Goal: Information Seeking & Learning: Learn about a topic

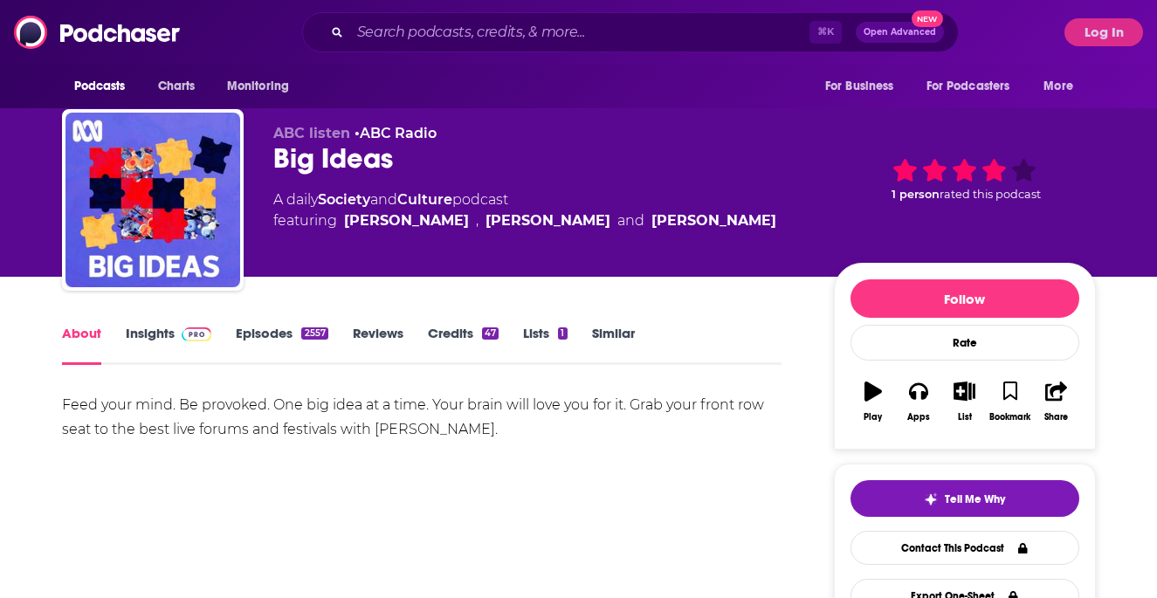
scroll to position [9, 0]
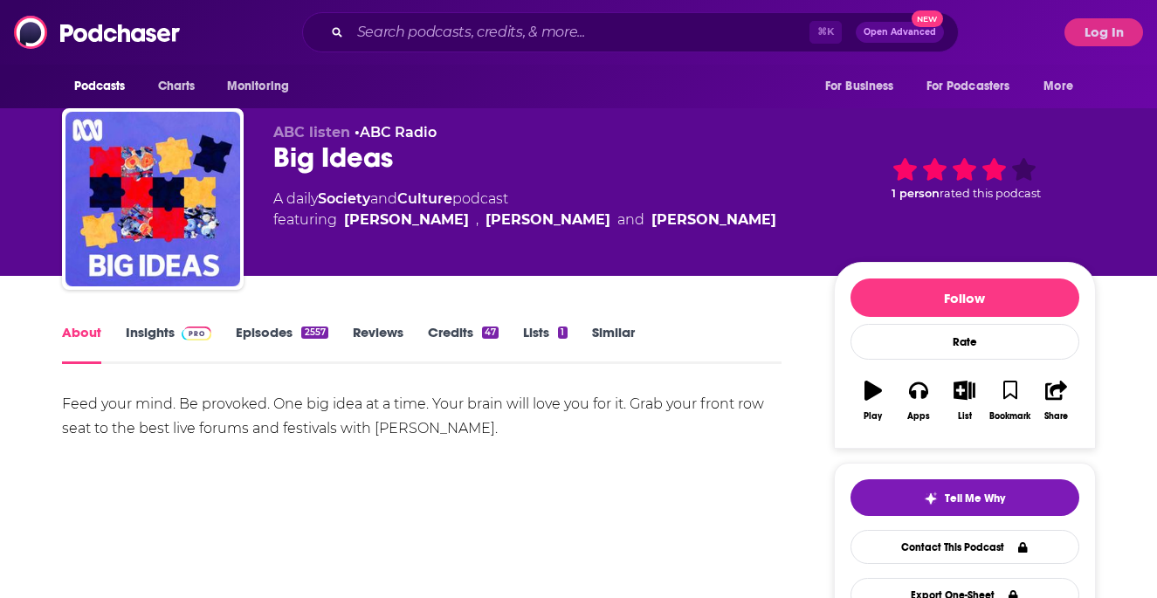
click at [247, 333] on link "Episodes 2557" at bounding box center [282, 344] width 92 height 40
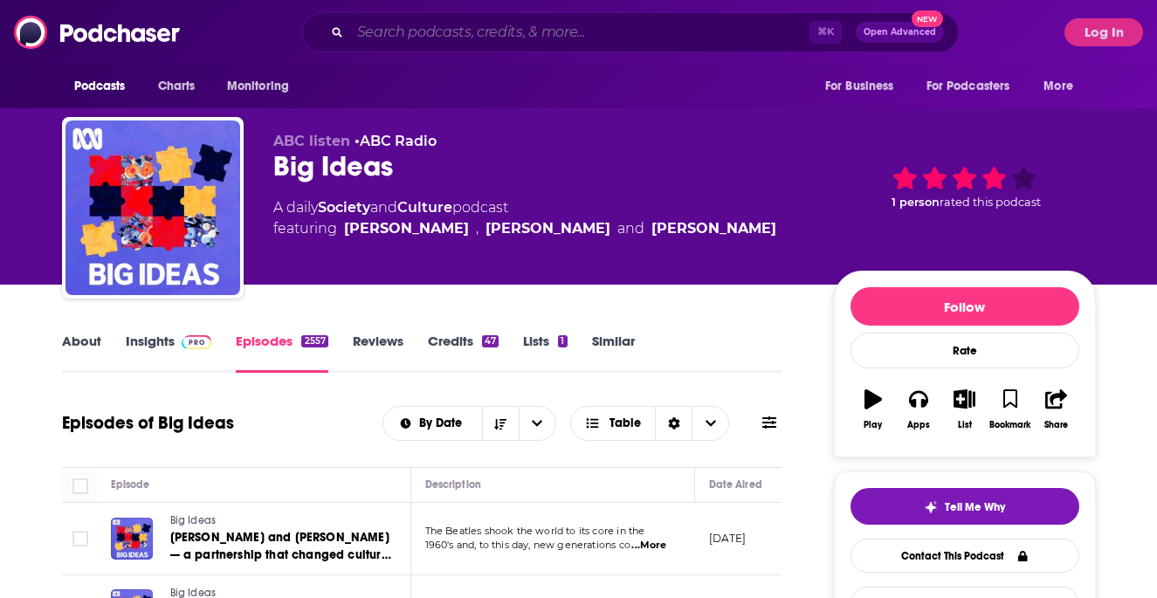
click at [549, 42] on input "Search podcasts, credits, & more..." at bounding box center [579, 32] width 459 height 28
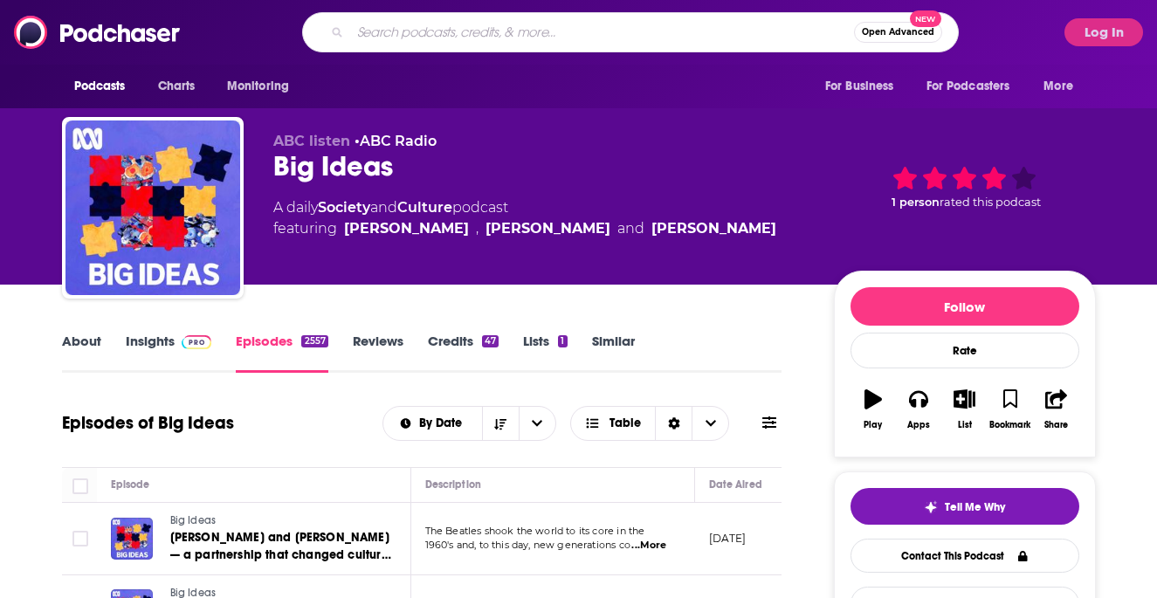
paste input "Lore Ipsu Dolo Sitam / Consecte Adi El’s Doeiusmodte / Incidi ut Labor Etdo Mag…"
type input "Lore Ipsu Dolo Sitam / Consecte Adi El’s Doeiusmodte / Incidi ut Labor Etdo Mag…"
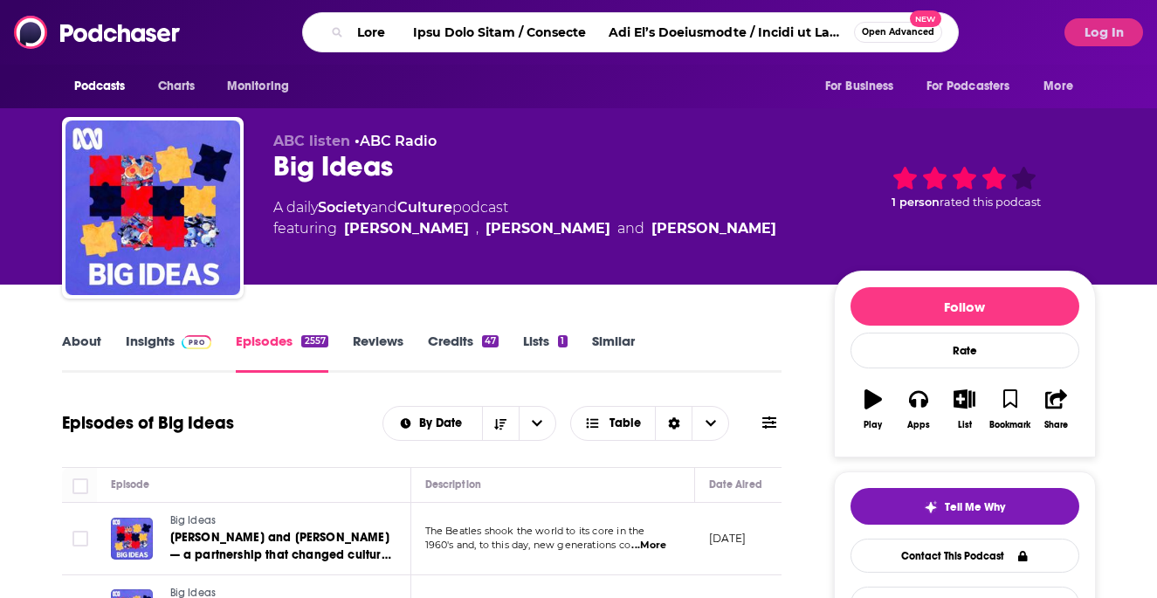
scroll to position [0, 14167]
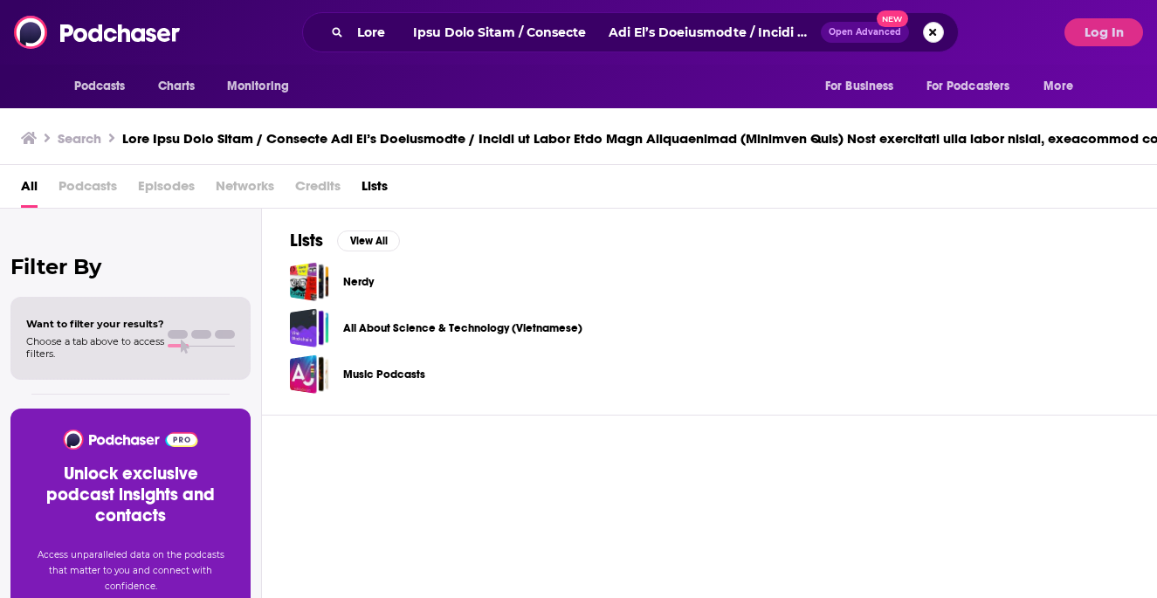
click at [923, 29] on button "Search podcasts, credits, & more..." at bounding box center [933, 32] width 21 height 21
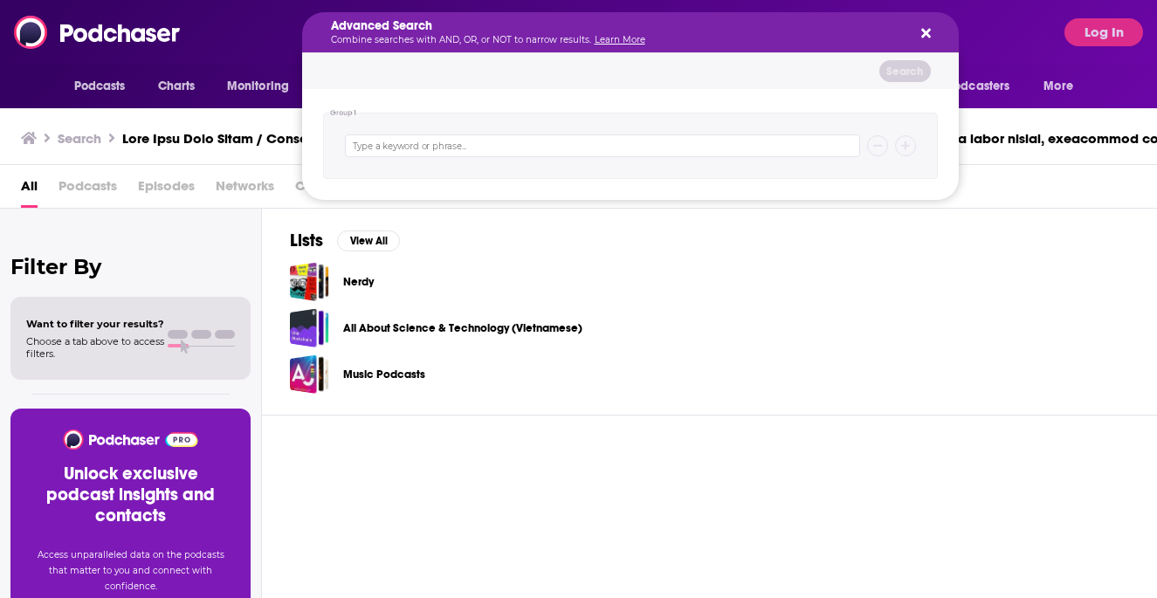
click at [724, 34] on div "Advanced Search Combine searches with AND, OR, or NOT to narrow results. Learn …" at bounding box center [616, 32] width 571 height 24
click at [593, 143] on input "Search podcasts, credits, & more..." at bounding box center [602, 145] width 515 height 23
paste input "Big Ideas — Philanthropy"
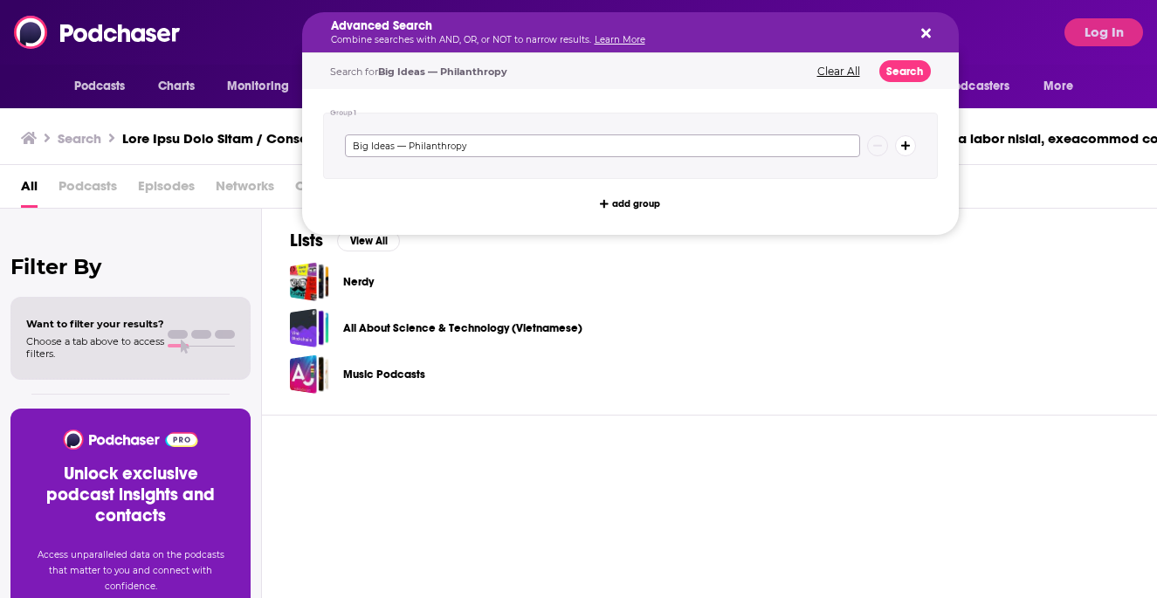
type input "Big Ideas — Philanthropy"
click at [883, 61] on button "Search" at bounding box center [904, 71] width 51 height 22
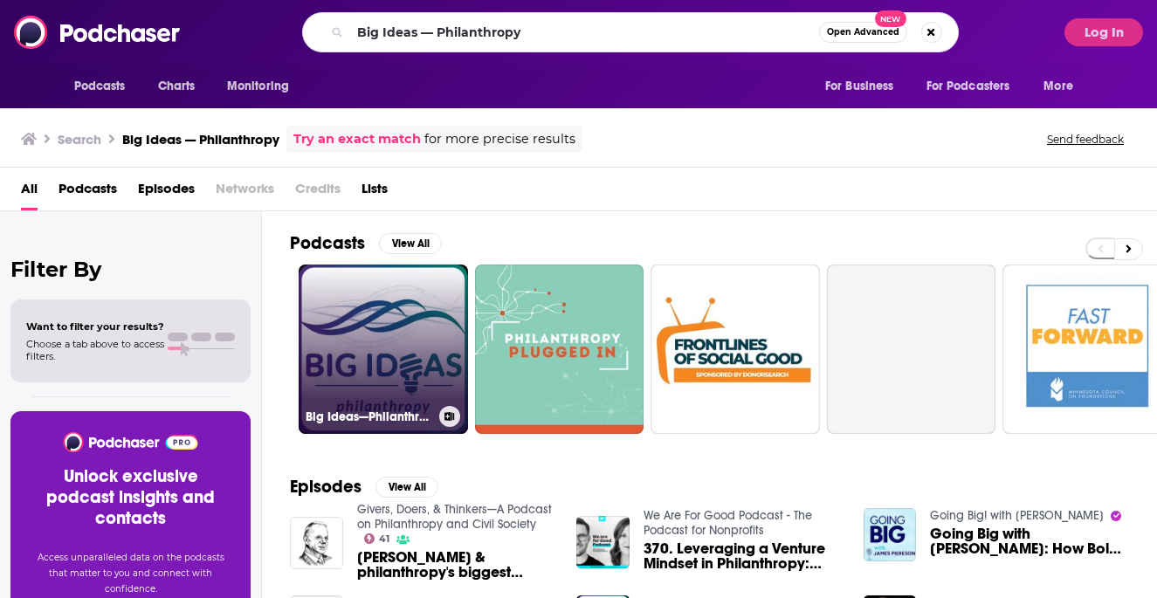
click at [410, 352] on link "Big Ideas—Philanthropy" at bounding box center [383, 348] width 169 height 169
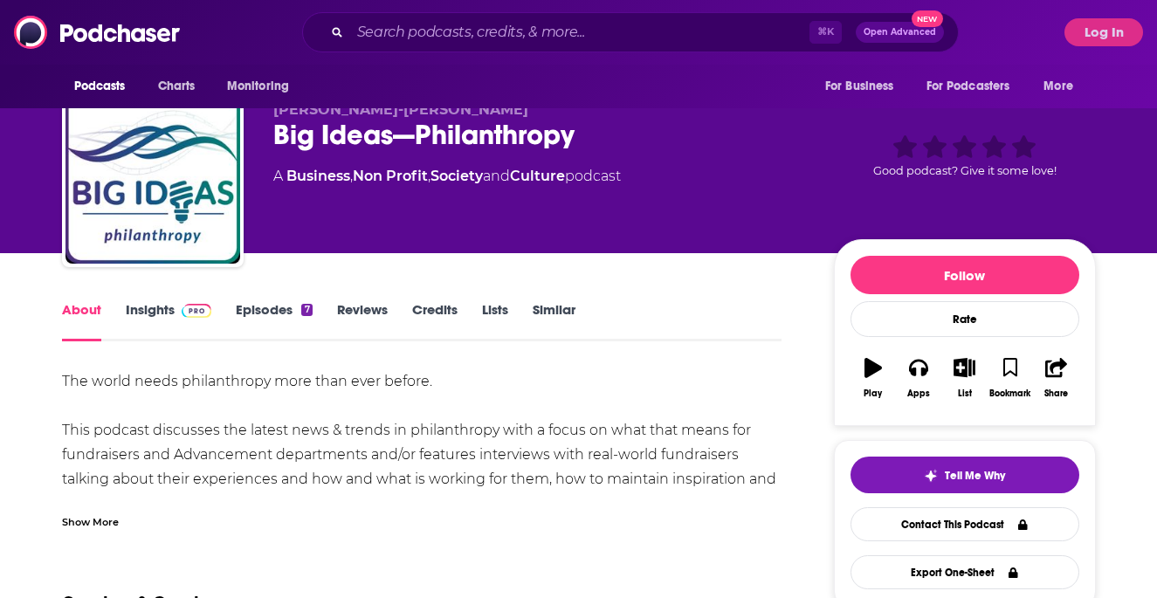
scroll to position [58, 0]
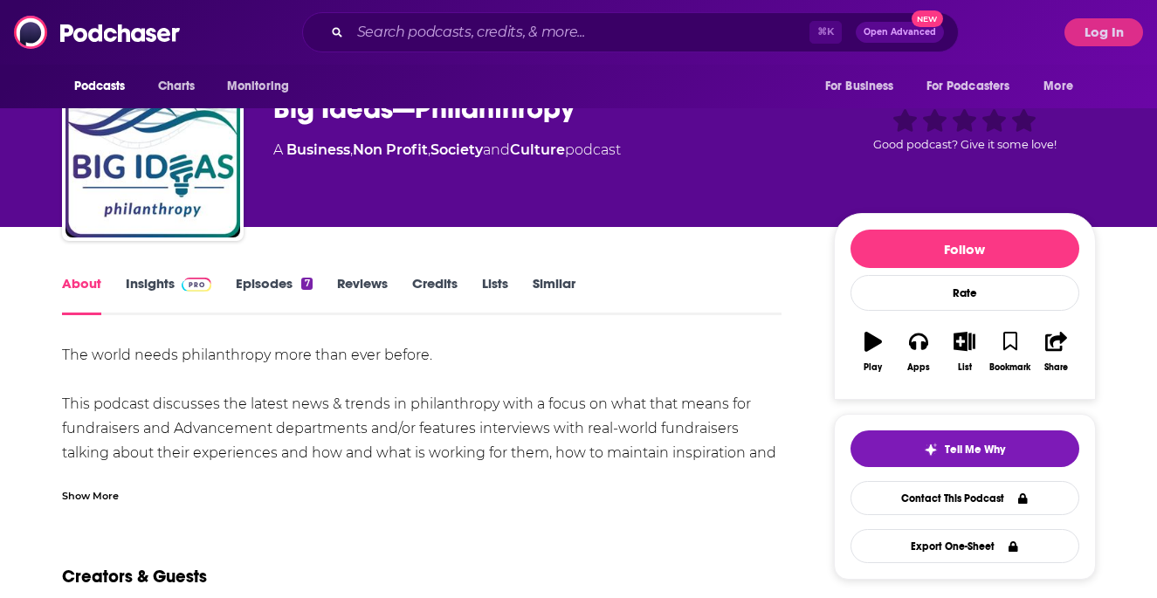
click at [278, 289] on link "Episodes 7" at bounding box center [274, 295] width 76 height 40
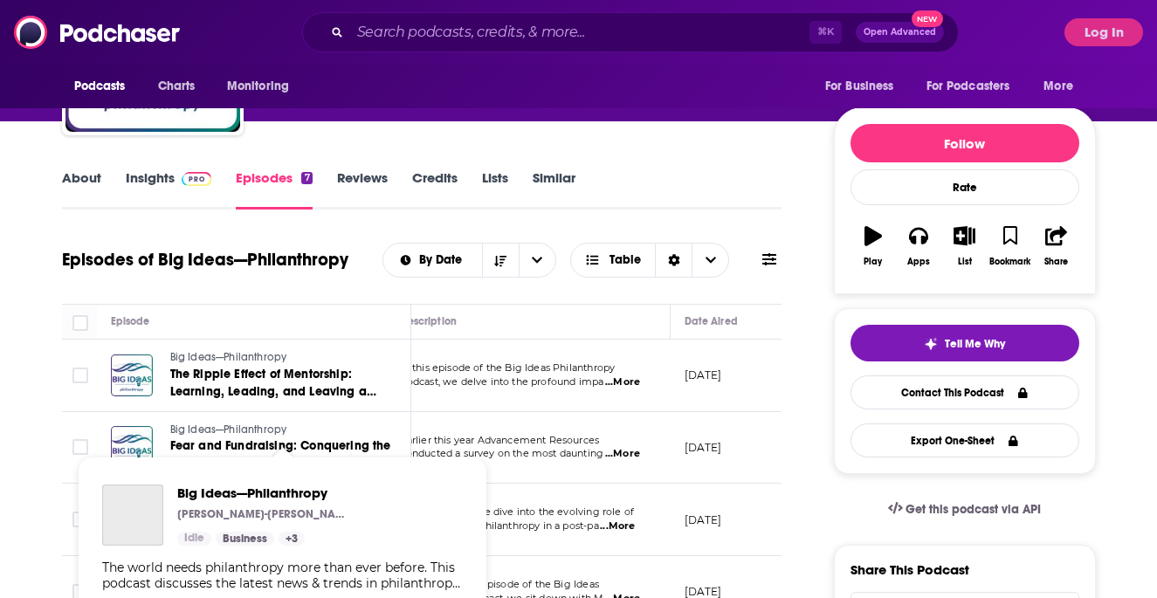
scroll to position [0, 26]
